Goal: Communication & Community: Answer question/provide support

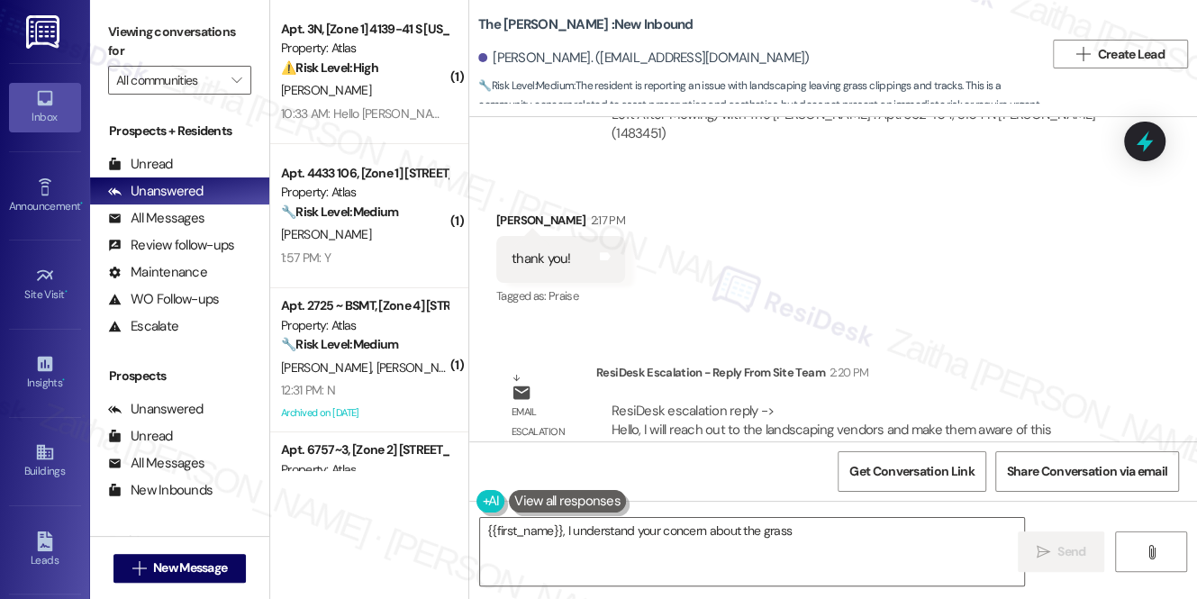
scroll to position [1359, 0]
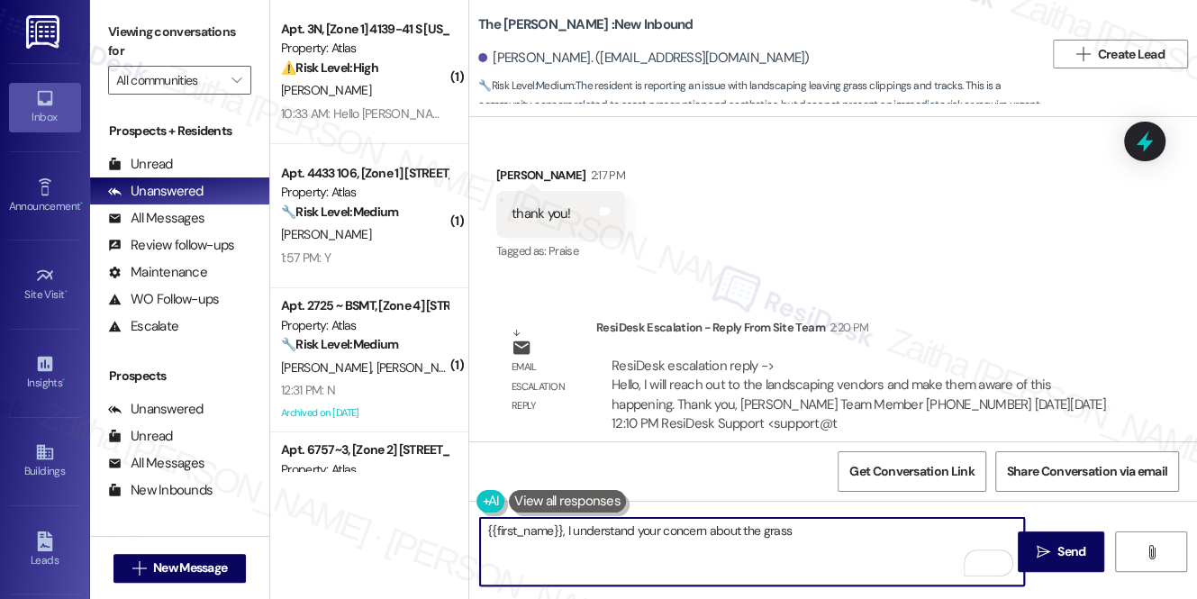
drag, startPoint x: 515, startPoint y: 528, endPoint x: 985, endPoint y: 551, distance: 470.7
click at [985, 551] on div "{{first_name}}, I understand your concern about the grass clippings. I'll follo…" at bounding box center [752, 551] width 546 height 69
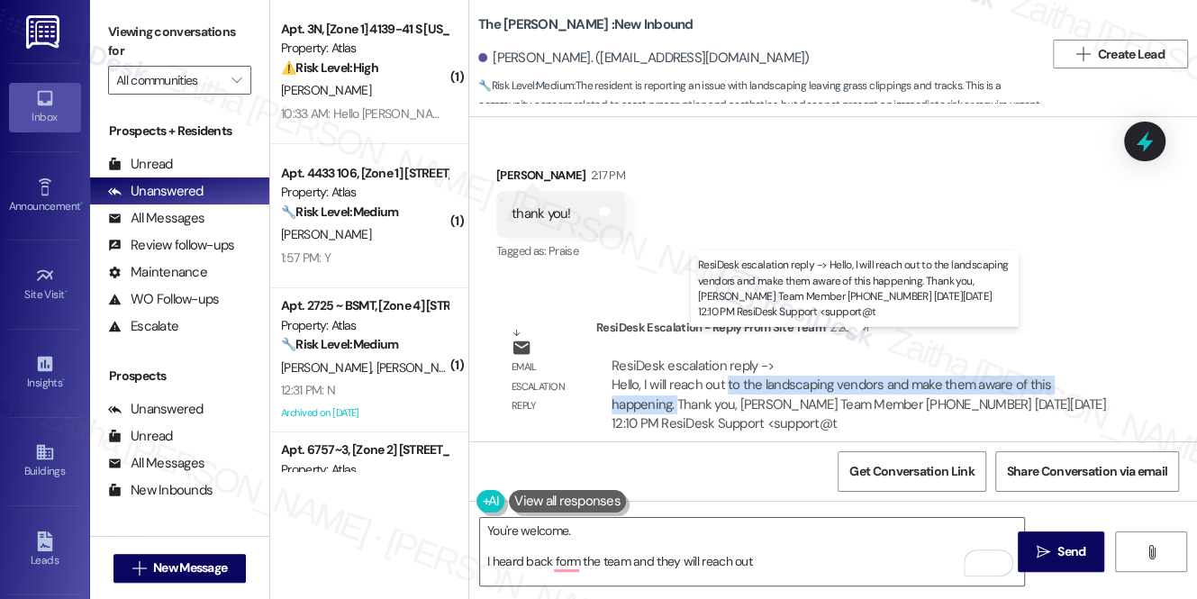
drag, startPoint x: 727, startPoint y: 361, endPoint x: 674, endPoint y: 382, distance: 56.2
click at [674, 382] on div "ResiDesk escalation reply -> Hello, I will reach out to the landscaping vendors…" at bounding box center [858, 395] width 494 height 76
copy div "to the landscaping vendors and make them aware of this happening."
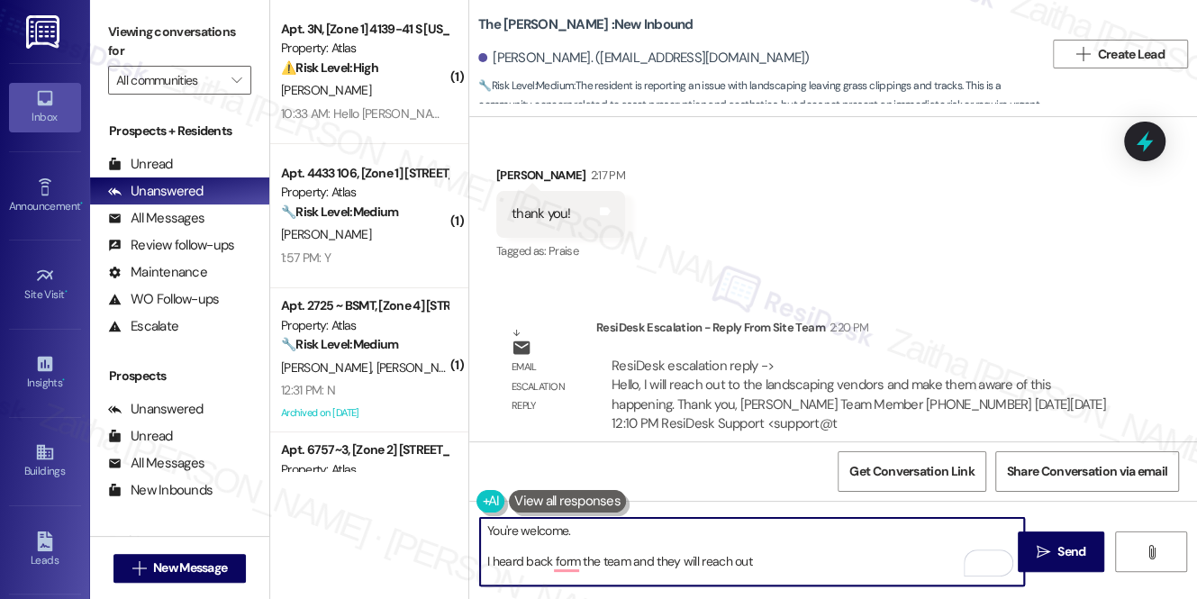
drag, startPoint x: 847, startPoint y: 563, endPoint x: 831, endPoint y: 557, distance: 17.1
click at [844, 561] on textarea "You're welcome. I heard back form the team and they will reach out" at bounding box center [752, 552] width 544 height 68
paste textarea "to the landscaping vendors and make them aware of this happening."
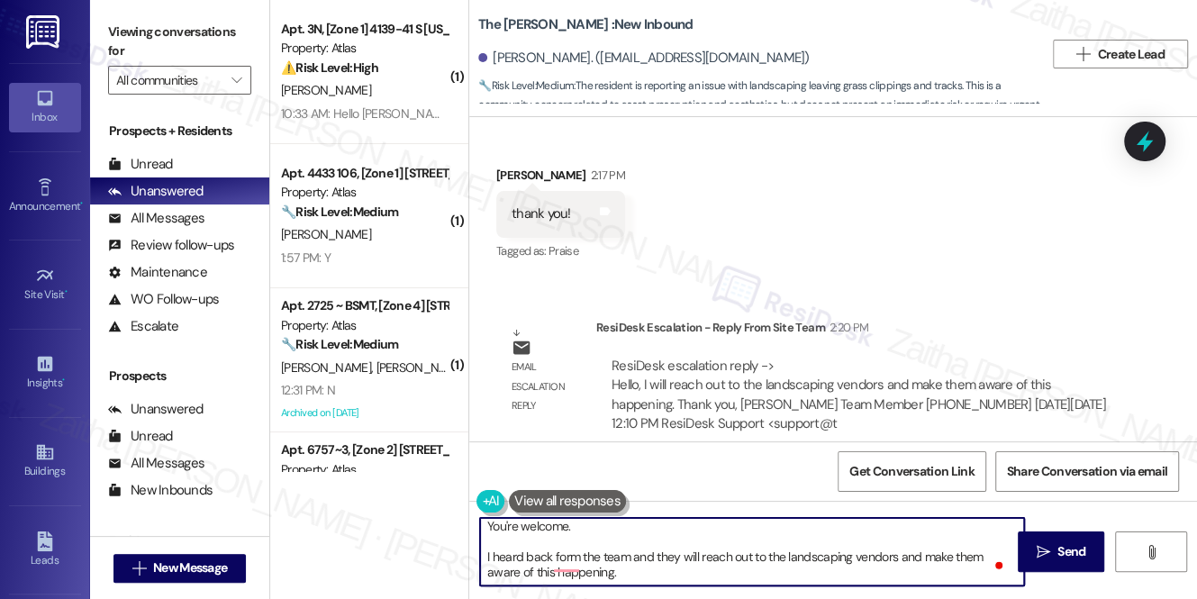
scroll to position [5, 0]
drag, startPoint x: 486, startPoint y: 560, endPoint x: 663, endPoint y: 582, distance: 177.8
click at [663, 582] on textarea "You're welcome. I heard back form the team and they will reach out to the lands…" at bounding box center [752, 552] width 544 height 68
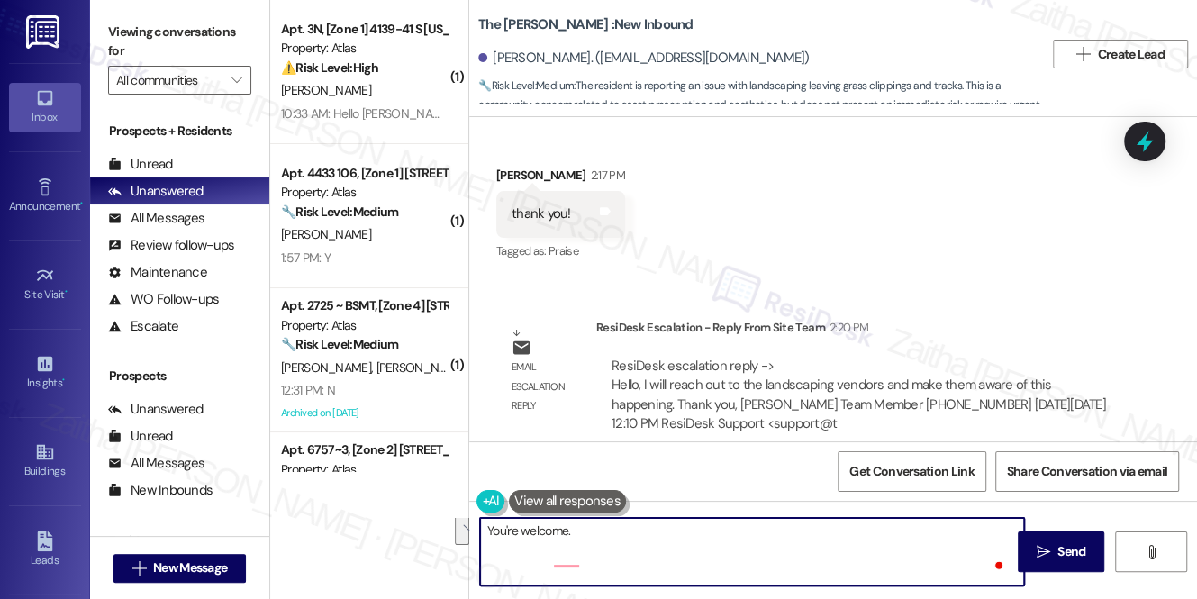
scroll to position [0, 0]
paste textarea "I heard back from the team, and they’ll be reaching out to the landscaping vend…"
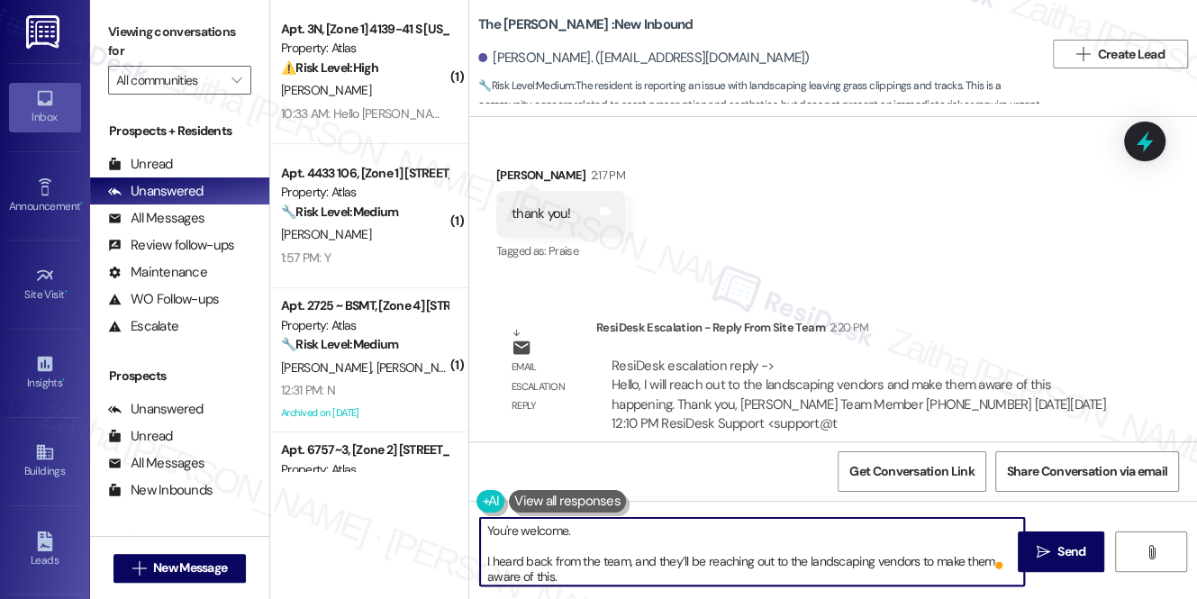
click at [634, 527] on textarea "You're welcome. I heard back from the team, and they’ll be reaching out to the …" at bounding box center [752, 552] width 544 height 68
click at [572, 574] on textarea "You're welcome! I heard back from the team, and they’ll be reaching out to the …" at bounding box center [752, 552] width 544 height 68
type textarea "You're welcome! I heard back from the team, and they’ll be reaching out to the …"
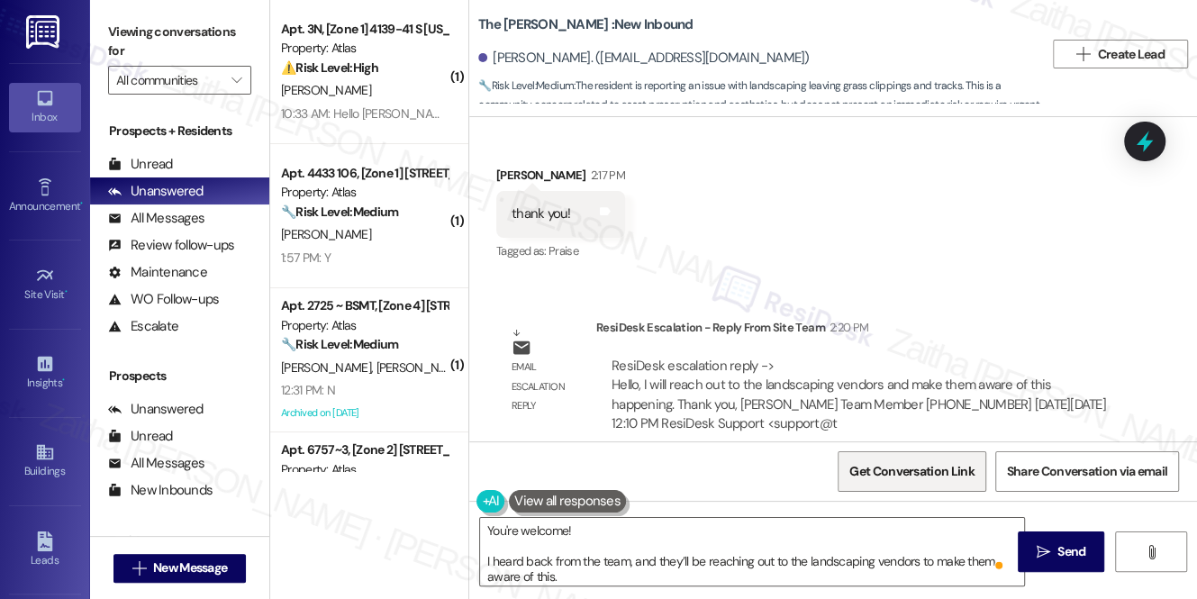
drag, startPoint x: 1059, startPoint y: 557, endPoint x: 984, endPoint y: 483, distance: 105.1
click at [1059, 557] on span "Send" at bounding box center [1071, 551] width 28 height 19
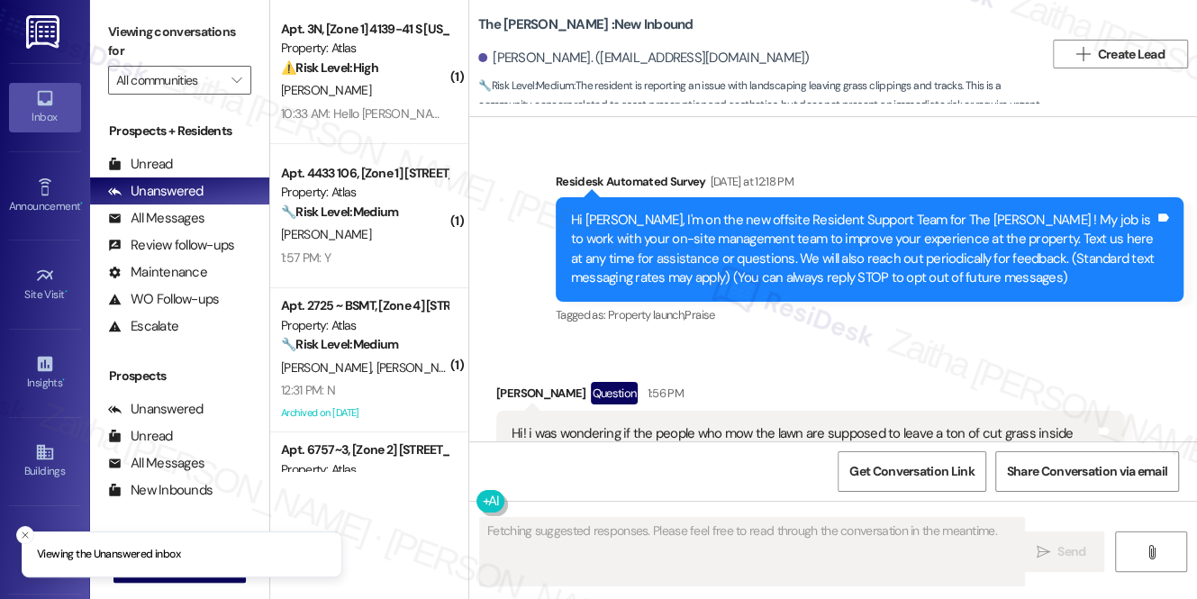
scroll to position [1569, 0]
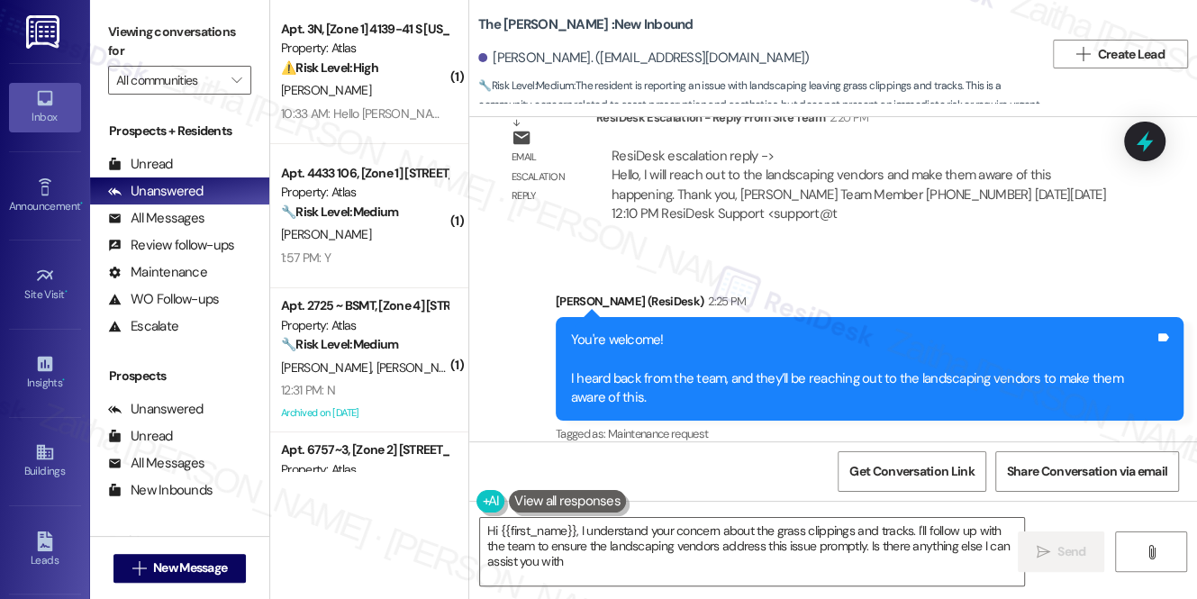
type textarea "Hi {{first_name}}, I understand your concern about the grass clippings and trac…"
